Goal: Navigation & Orientation: Understand site structure

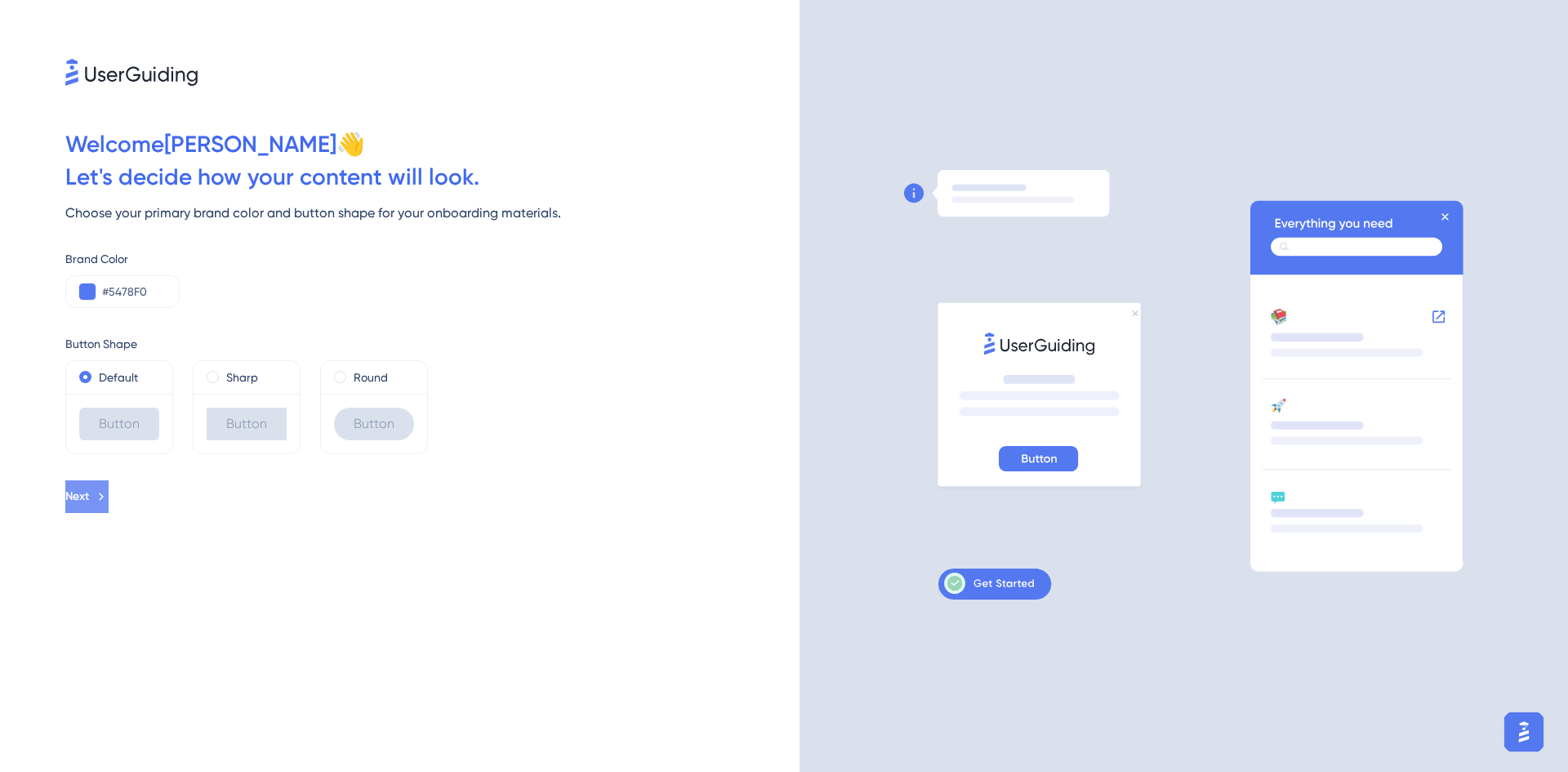
click at [89, 497] on span "Next" at bounding box center [77, 496] width 24 height 19
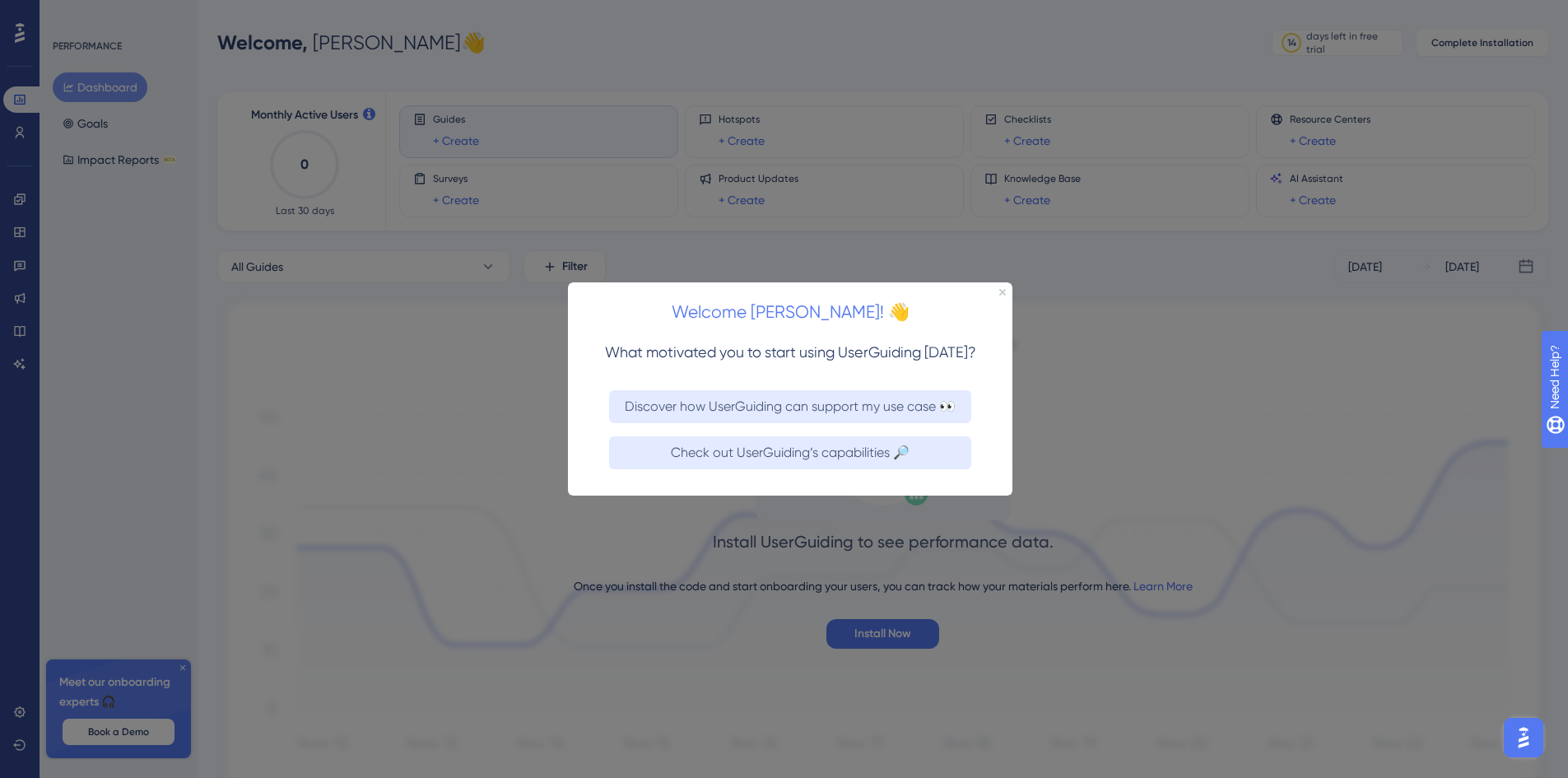
click at [1003, 287] on div "Welcome [PERSON_NAME]! 👋" at bounding box center [790, 307] width 444 height 51
click at [1003, 290] on icon "Close Preview" at bounding box center [1002, 291] width 7 height 7
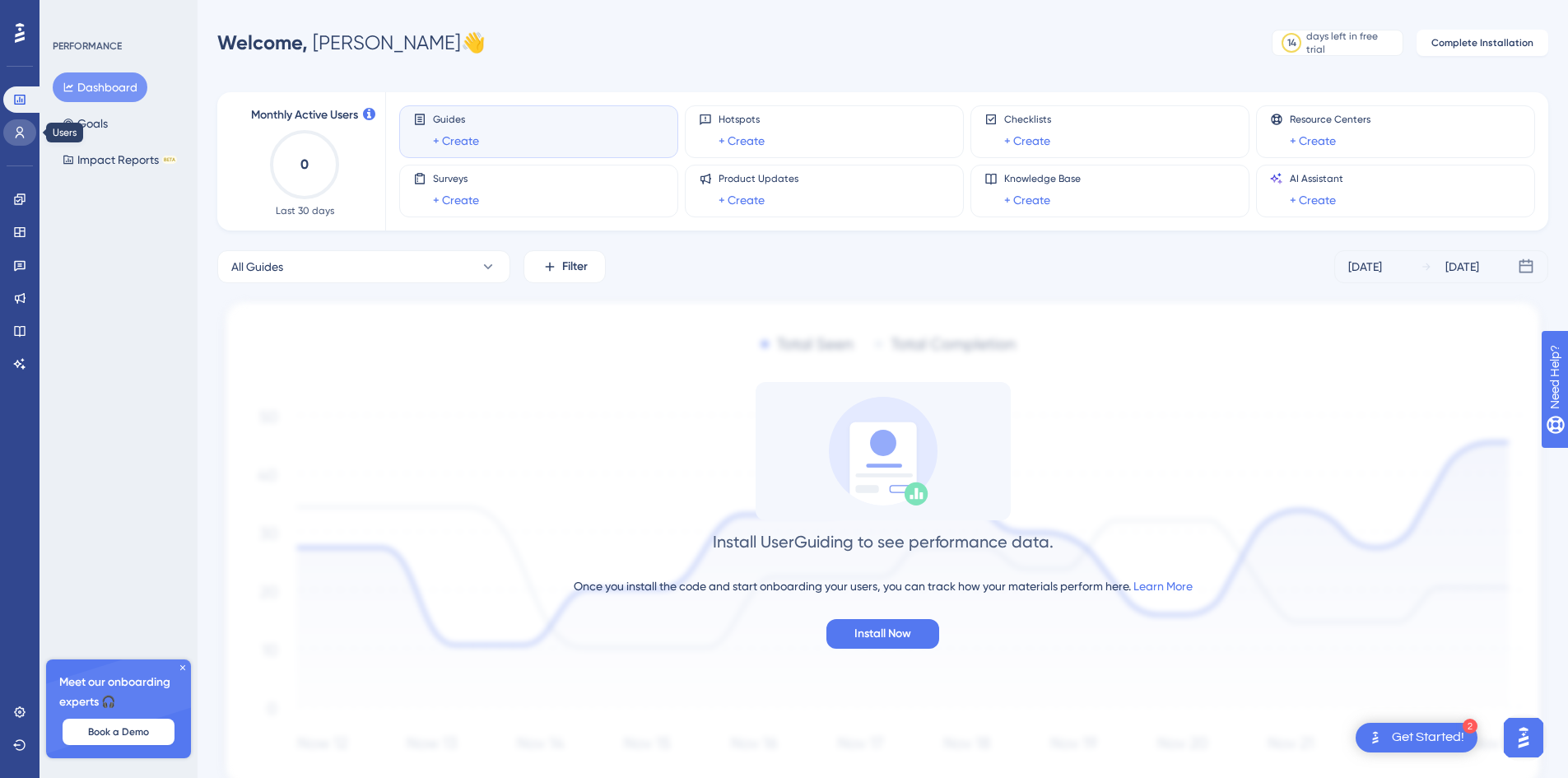
click at [27, 133] on link at bounding box center [19, 132] width 33 height 26
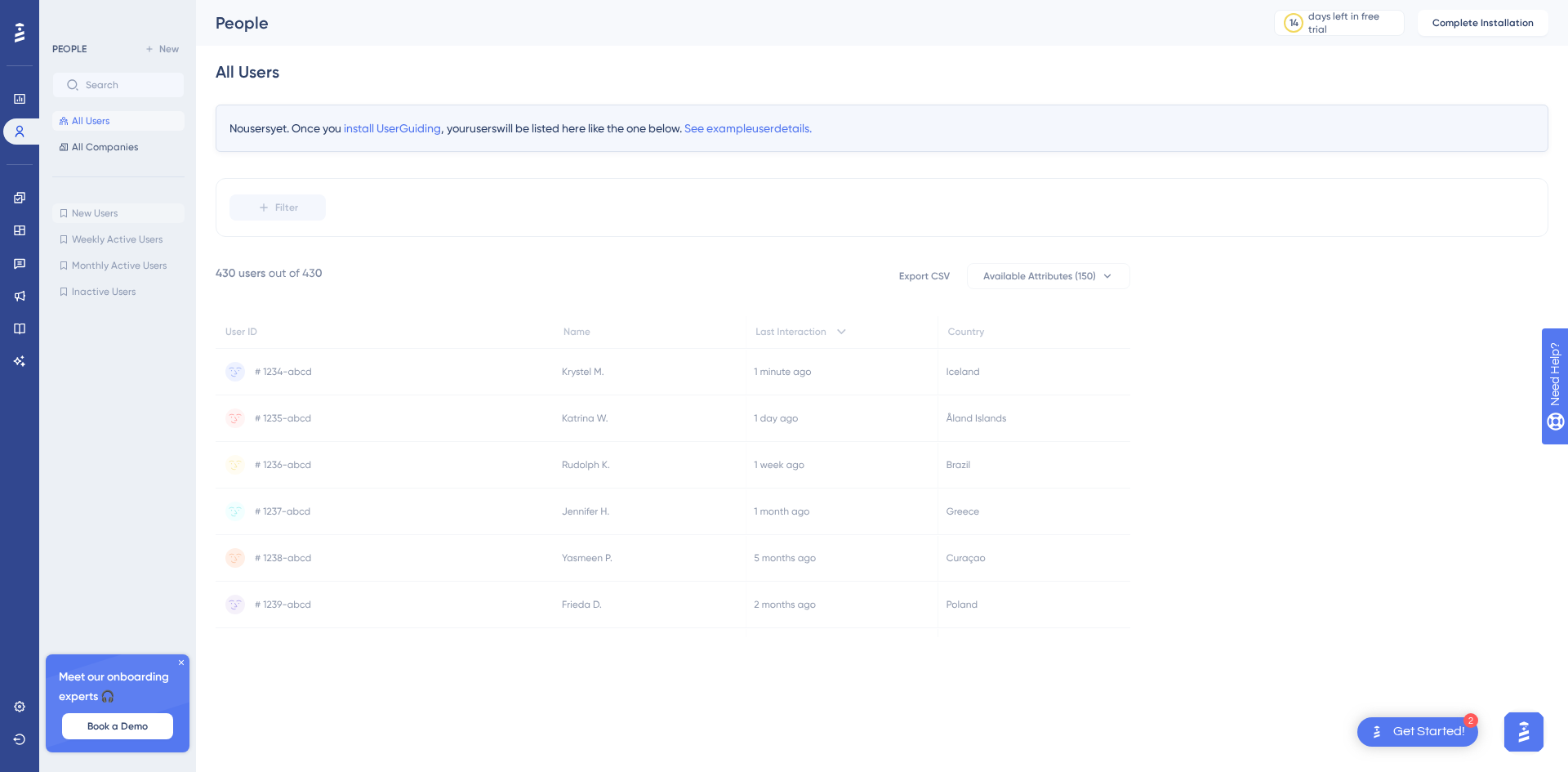
click at [170, 214] on div "✨ Save My Spot!✨" at bounding box center [785, 151] width 1568 height 355
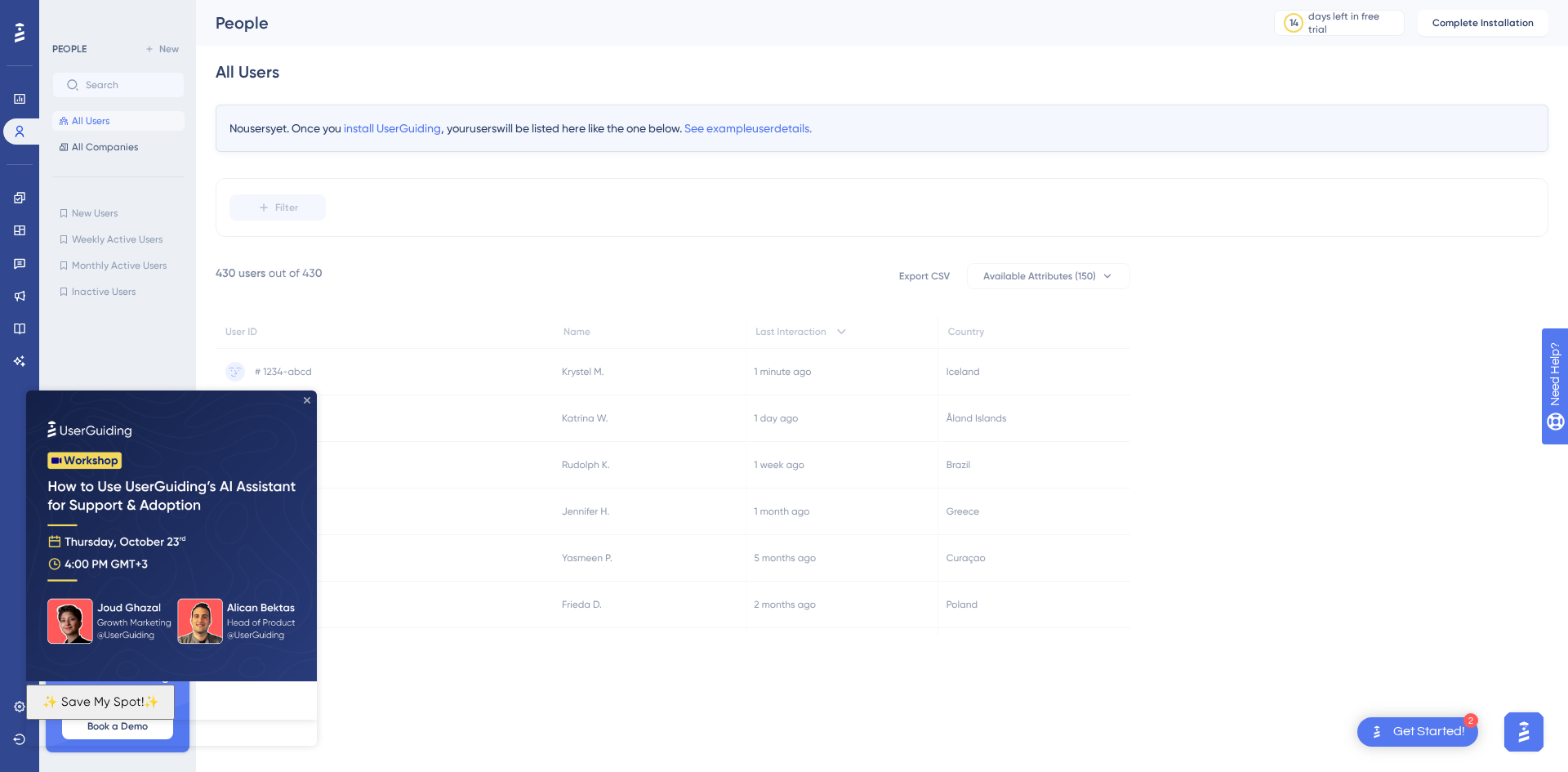
drag, startPoint x: 307, startPoint y: 401, endPoint x: 172, endPoint y: 743, distance: 367.7
click at [307, 401] on icon "Close Preview" at bounding box center [307, 399] width 7 height 7
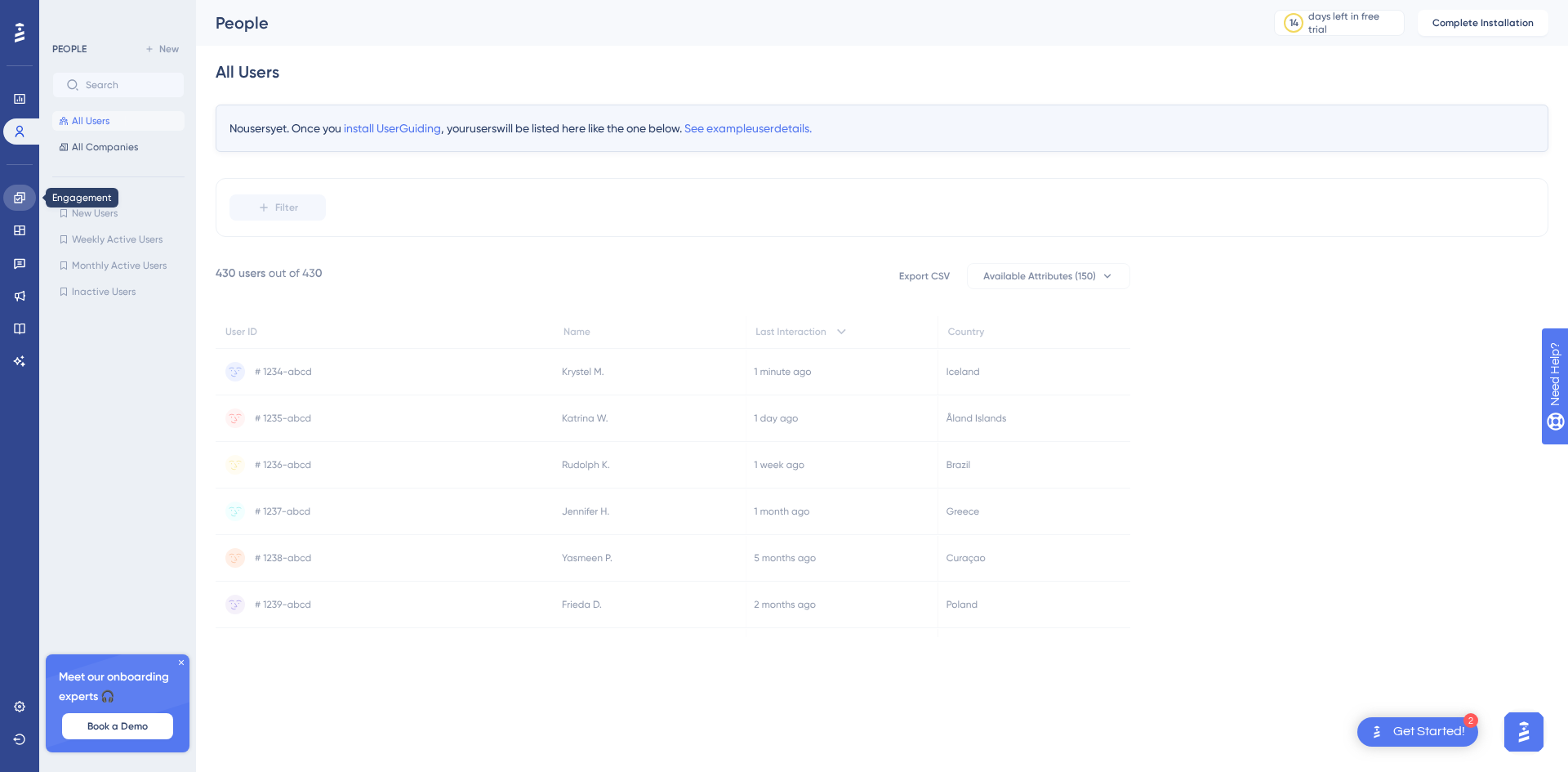
click at [23, 201] on icon at bounding box center [20, 198] width 13 height 13
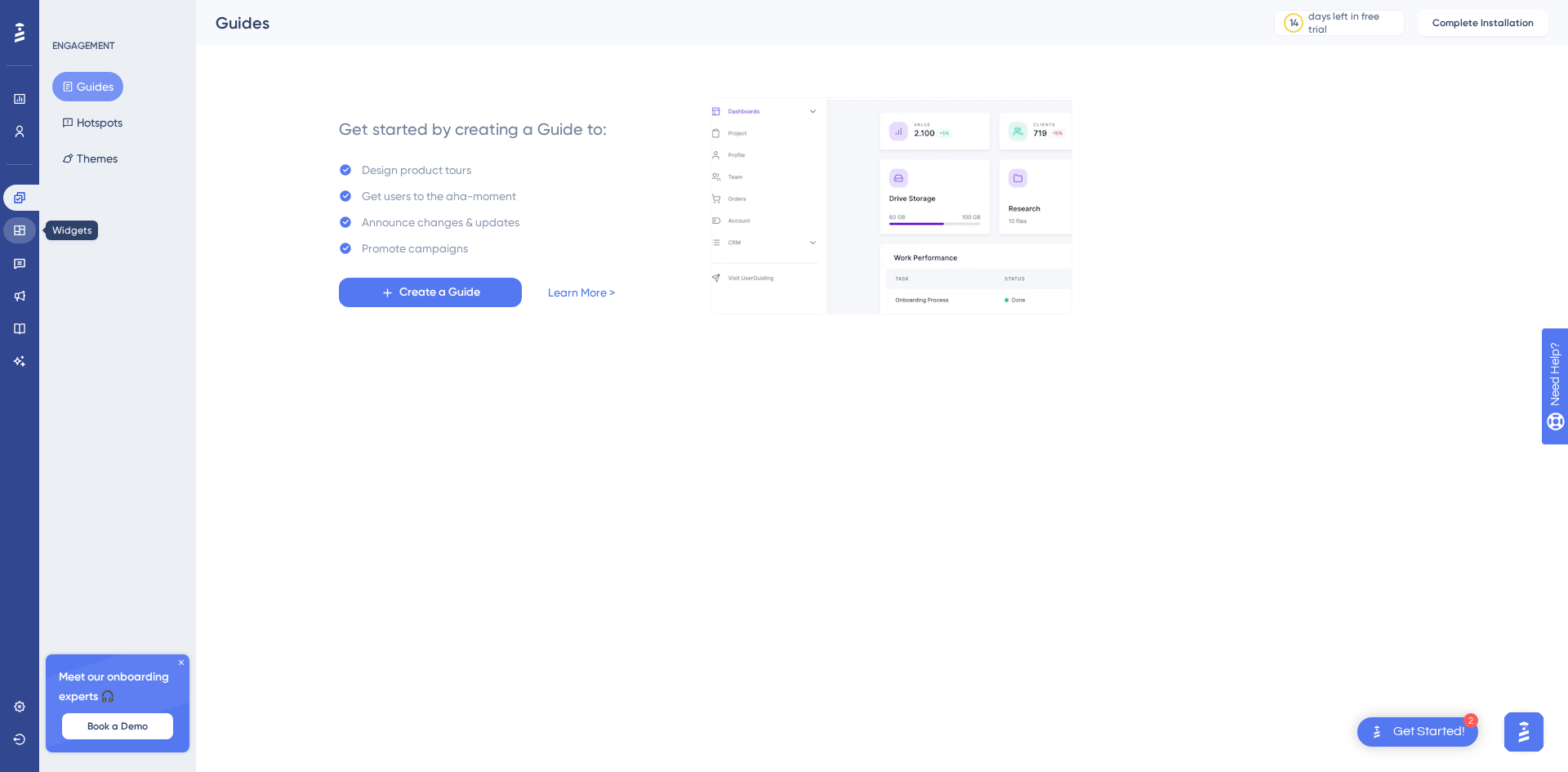
click at [25, 221] on link at bounding box center [19, 230] width 33 height 26
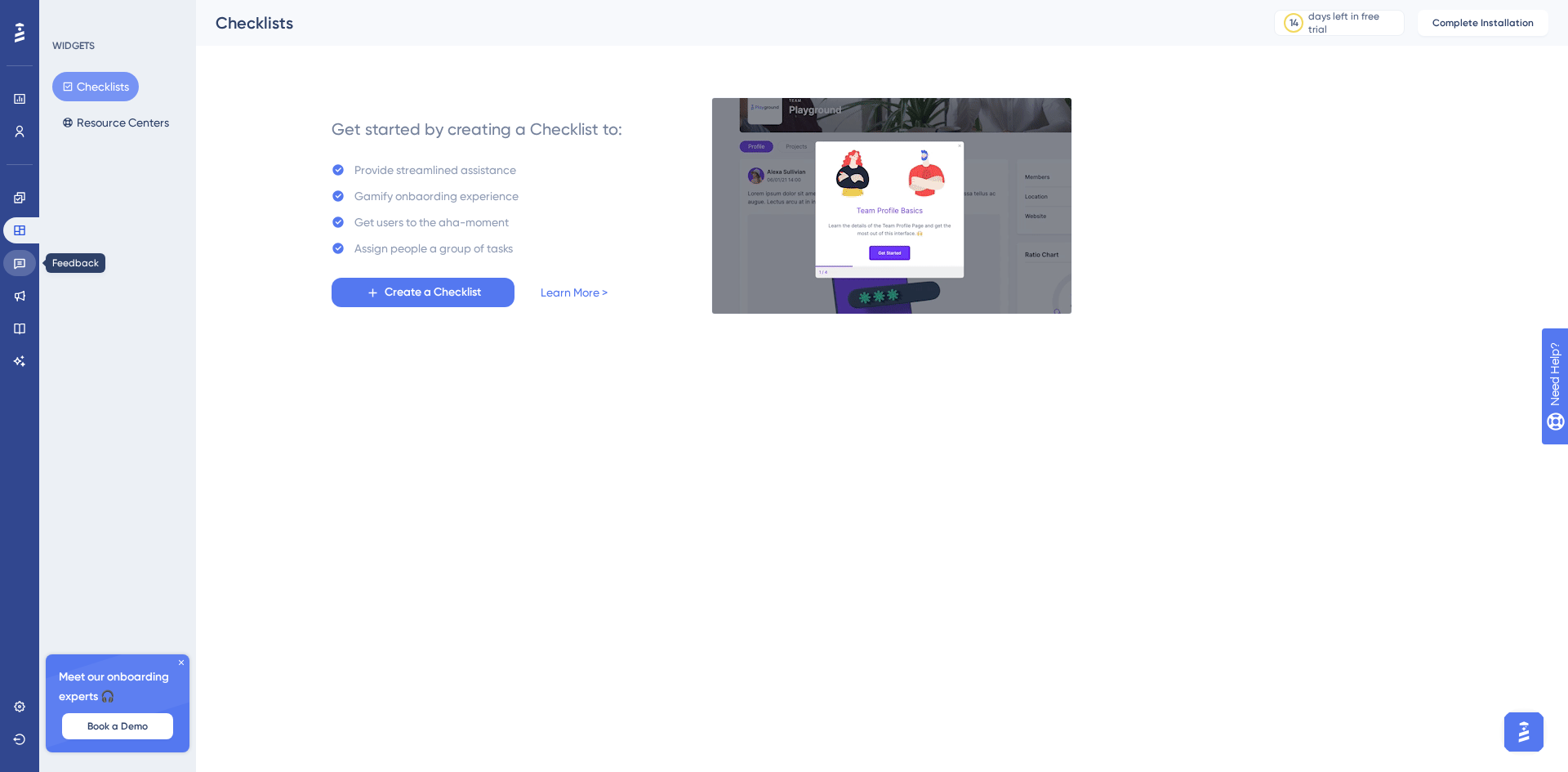
click at [19, 261] on icon at bounding box center [20, 263] width 13 height 13
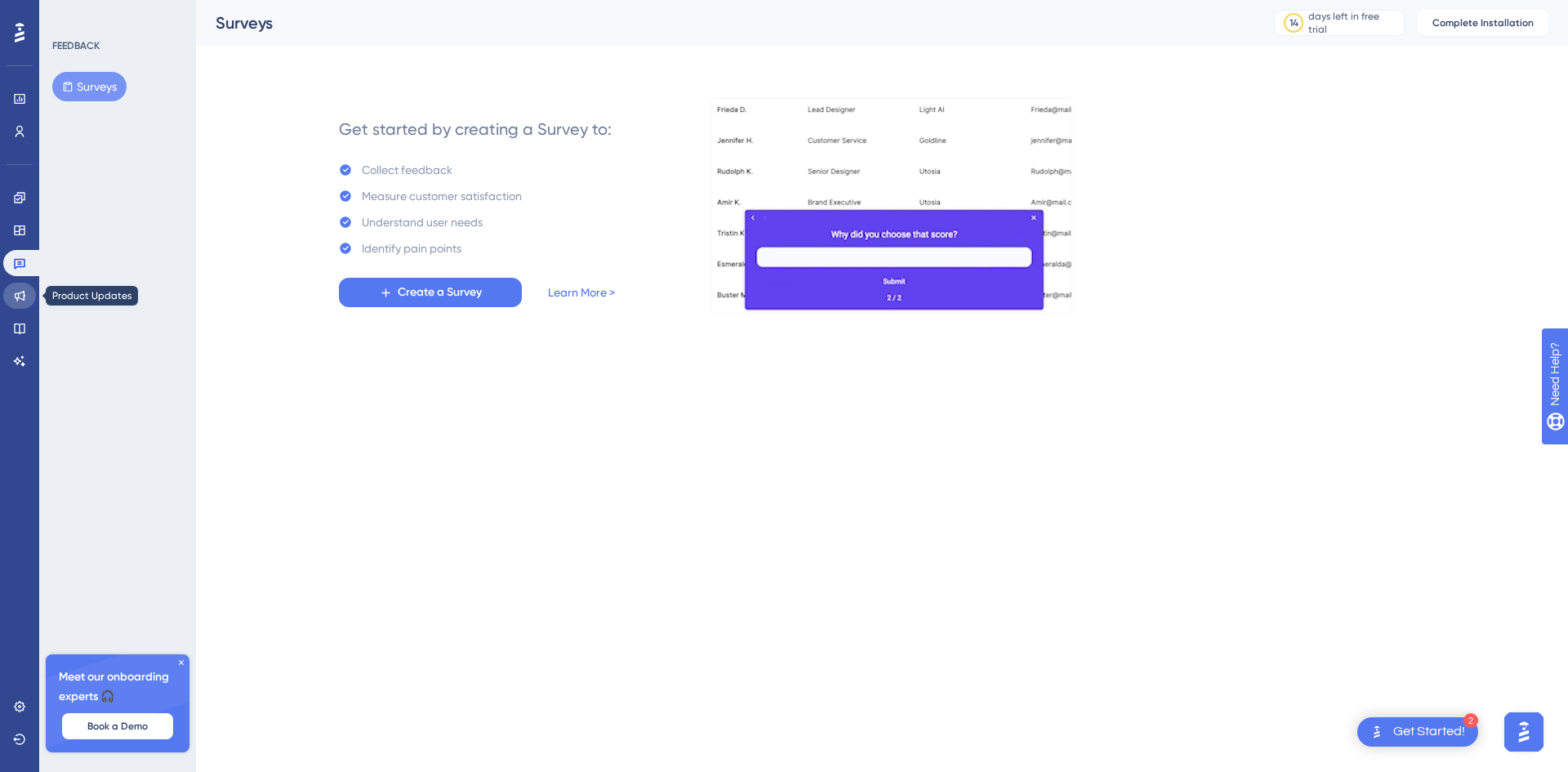
click at [15, 302] on link at bounding box center [19, 295] width 33 height 26
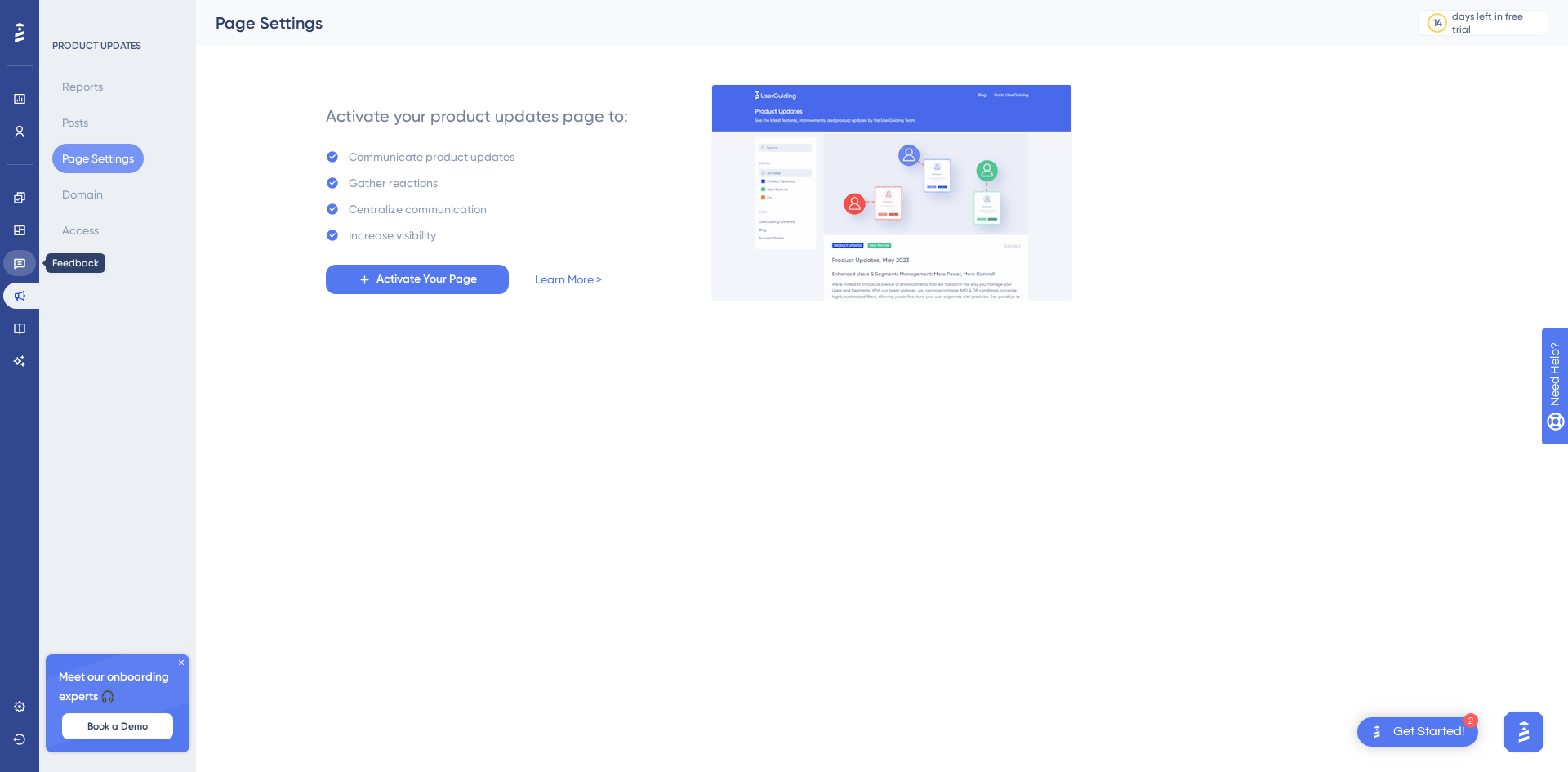
click at [14, 269] on icon at bounding box center [19, 263] width 11 height 11
